Goal: Transaction & Acquisition: Purchase product/service

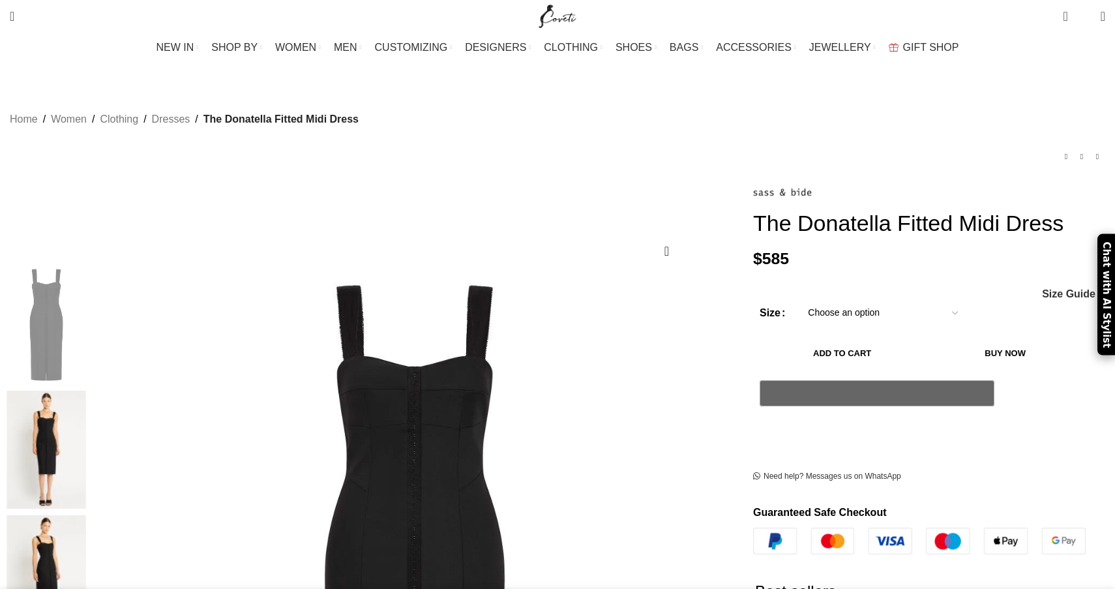
click at [86, 390] on img at bounding box center [47, 449] width 80 height 119
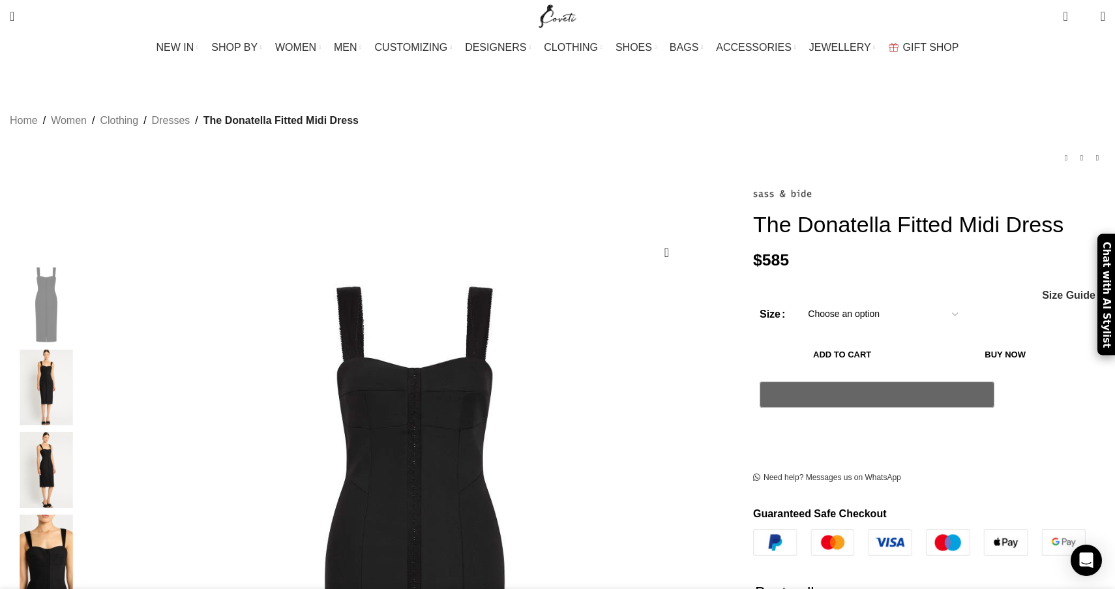
click at [86, 379] on img "2 / 5" at bounding box center [47, 387] width 80 height 76
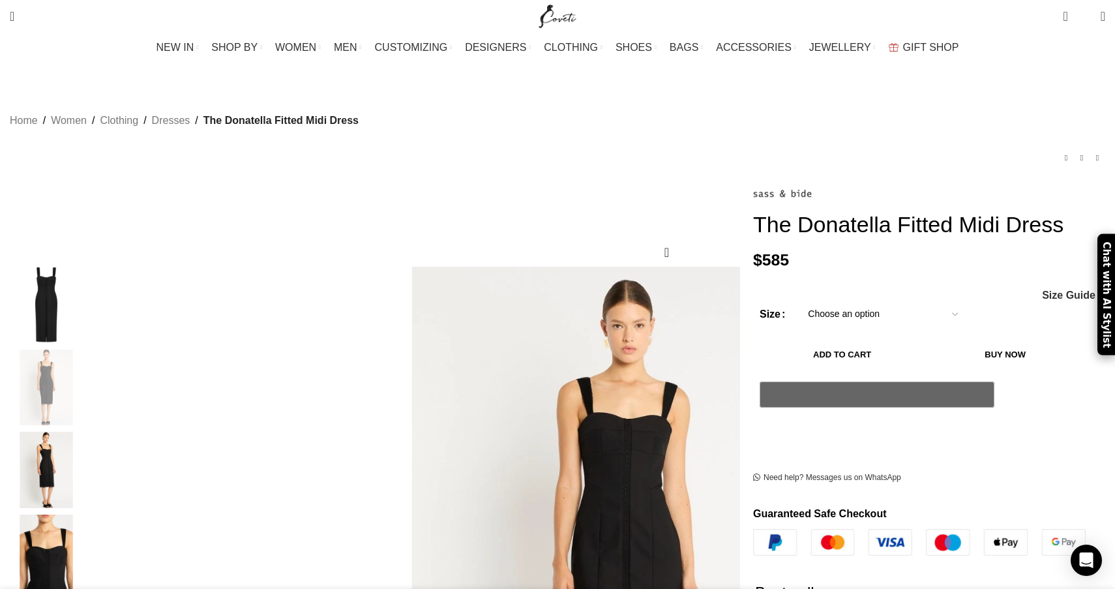
click at [86, 462] on img "3 / 5" at bounding box center [47, 469] width 80 height 76
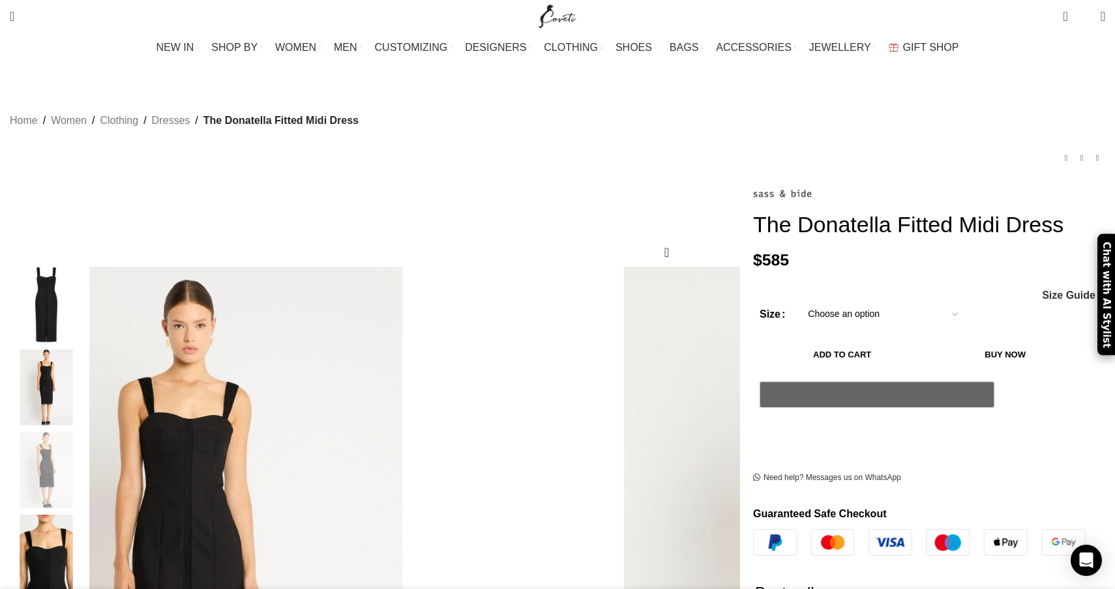
scroll to position [0, 138]
click at [86, 541] on img "4 / 5" at bounding box center [47, 552] width 80 height 76
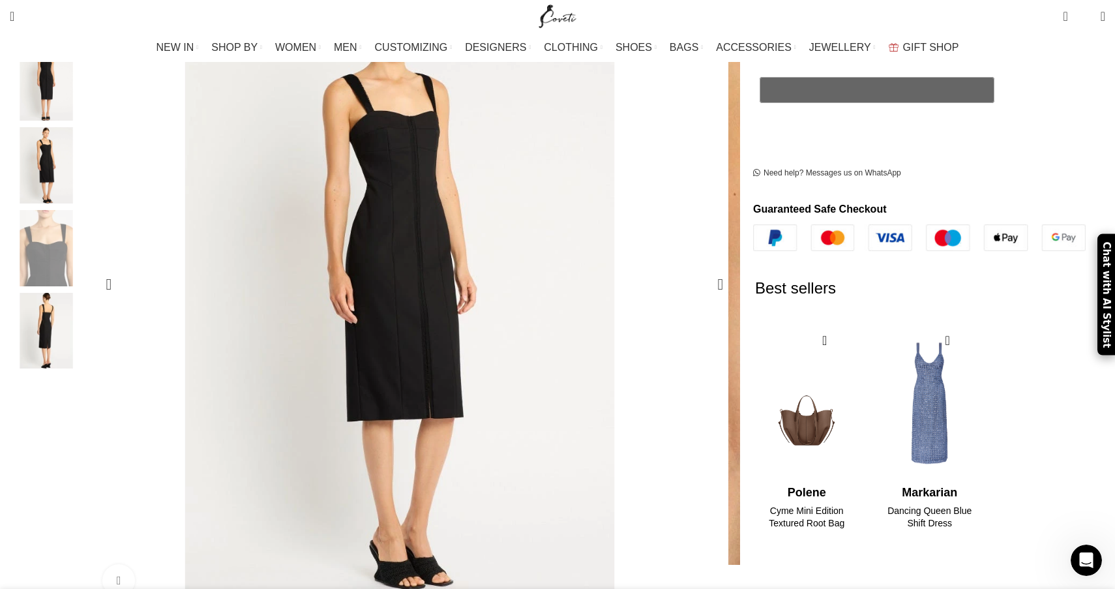
scroll to position [0, 274]
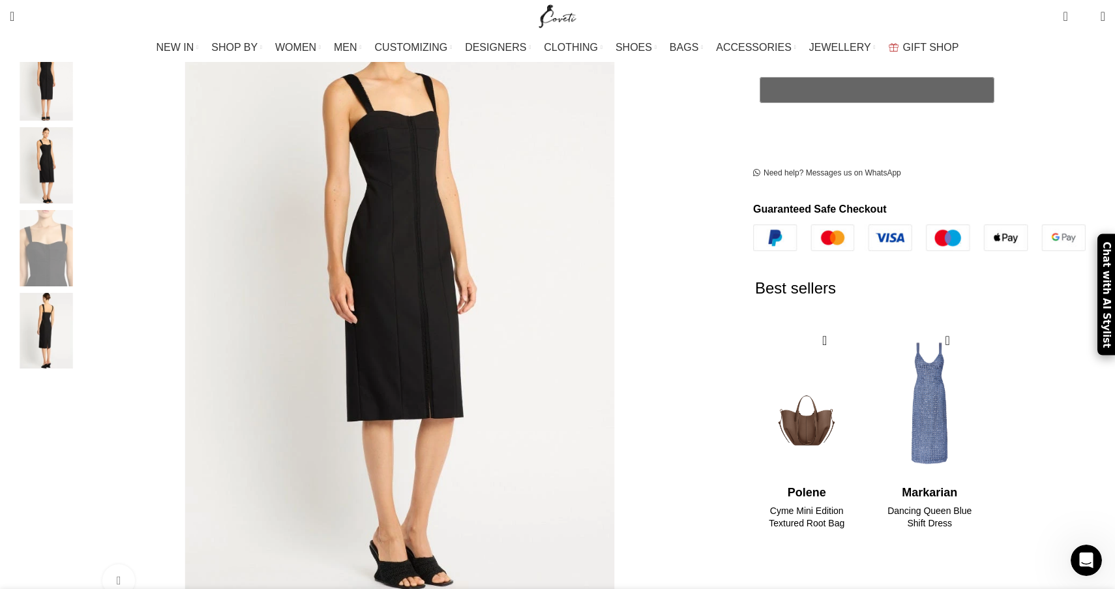
click at [86, 293] on img "5 / 5" at bounding box center [47, 331] width 80 height 76
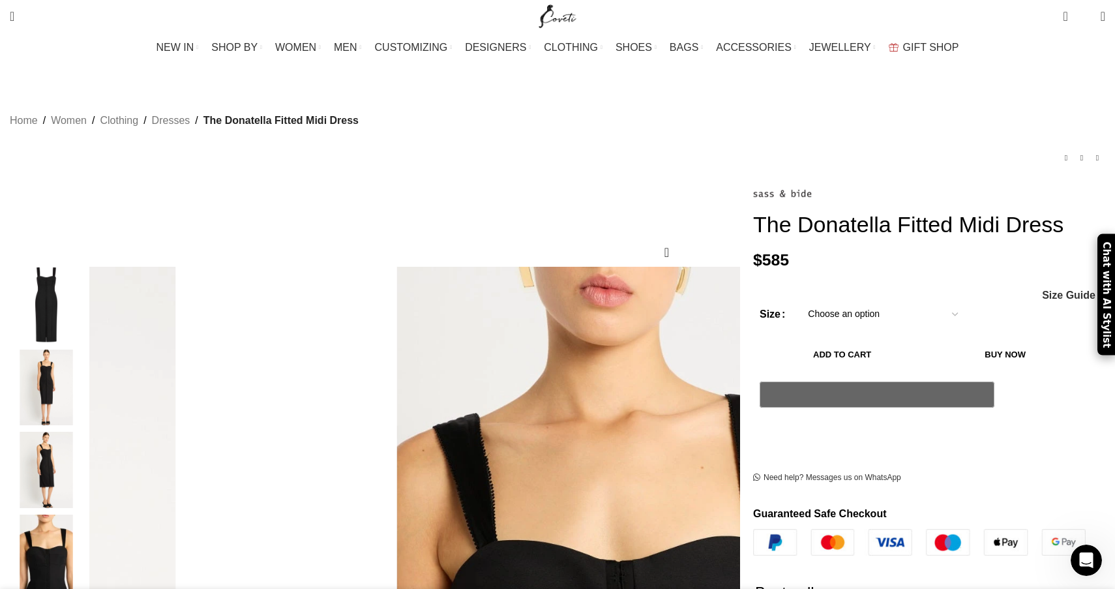
scroll to position [0, 823]
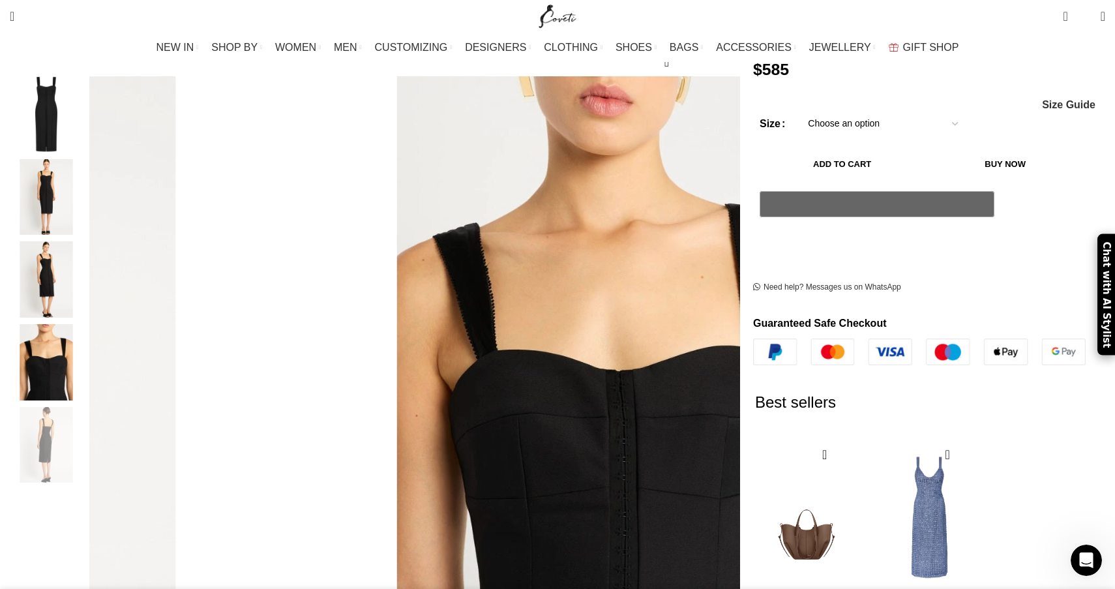
scroll to position [0, 961]
click at [86, 346] on img "4 / 5" at bounding box center [47, 362] width 80 height 76
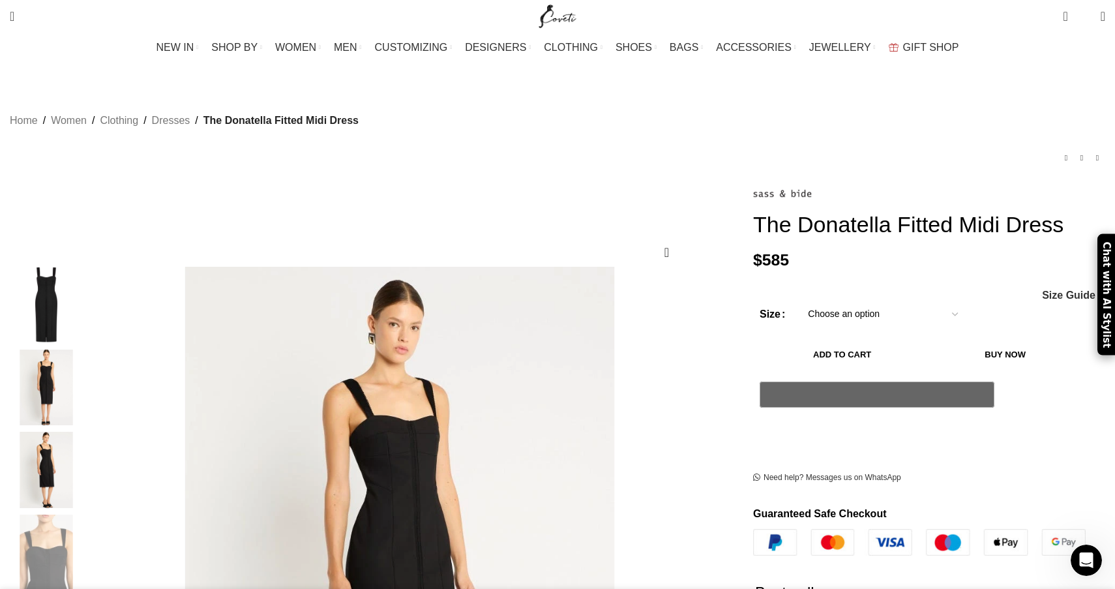
scroll to position [0, 0]
drag, startPoint x: 815, startPoint y: 235, endPoint x: 695, endPoint y: 200, distance: 124.8
click at [743, 200] on div "The Donatella Fitted Midi Dress $ 585 Women's clothing size guide Women Clothin…" at bounding box center [929, 570] width 372 height 771
copy h1 "The Donatella Fitted Midi Dress"
